Goal: Find specific page/section: Find specific page/section

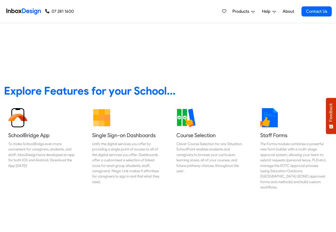
scroll to position [191, 0]
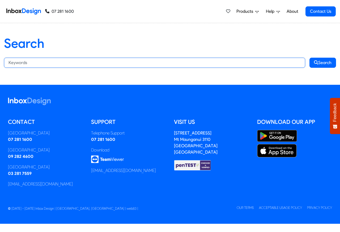
click at [45, 62] on input "Search:" at bounding box center [154, 63] width 301 height 10
paste input "bespoke"
type input "bespoke"
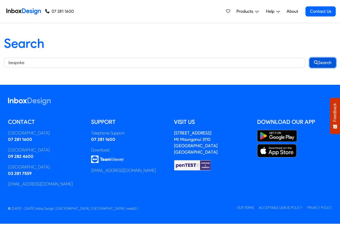
click at [325, 62] on button "Search" at bounding box center [323, 63] width 27 height 10
